Goal: Task Accomplishment & Management: Use online tool/utility

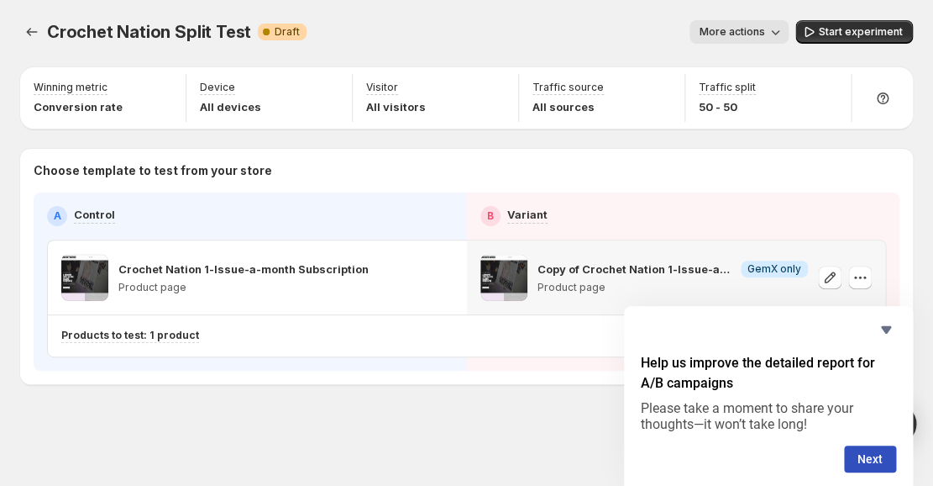
click at [555, 271] on p "Copy of Crochet Nation 1-Issue-a-month Subscription" at bounding box center [636, 268] width 197 height 17
click at [866, 284] on icon "button" at bounding box center [860, 277] width 17 height 17
click at [441, 276] on icon "button" at bounding box center [441, 277] width 17 height 17
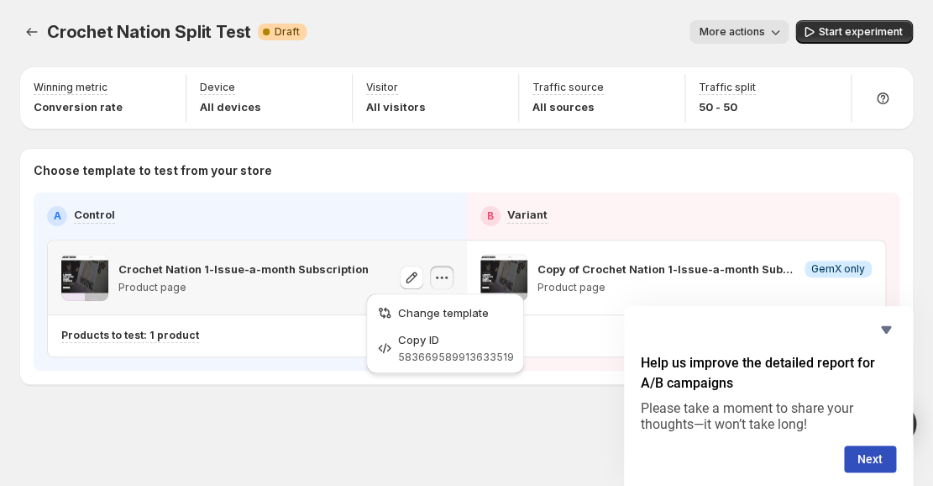
click at [273, 264] on p "Crochet Nation 1-Issue-a-month Subscription" at bounding box center [243, 268] width 250 height 17
click at [169, 284] on p "Product page" at bounding box center [243, 287] width 250 height 13
click at [87, 276] on span at bounding box center [84, 277] width 47 height 47
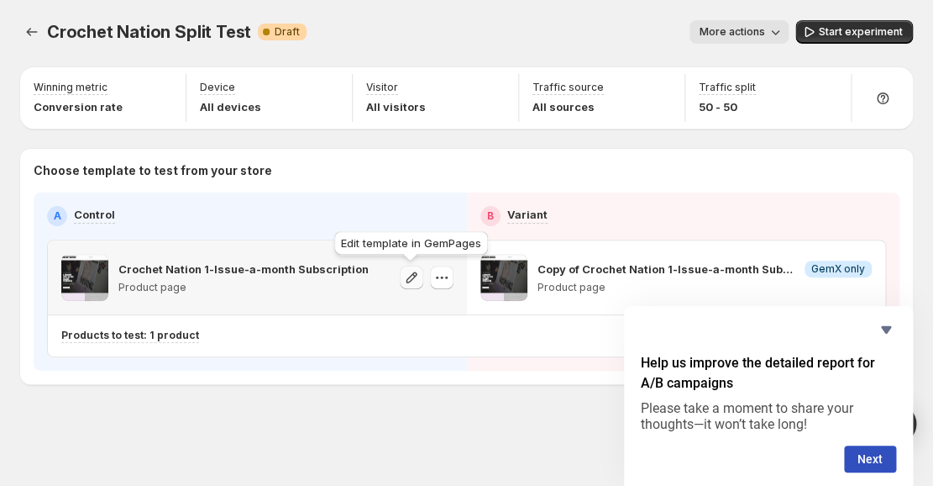
click at [414, 276] on icon "button" at bounding box center [411, 276] width 11 height 11
